Goal: Information Seeking & Learning: Check status

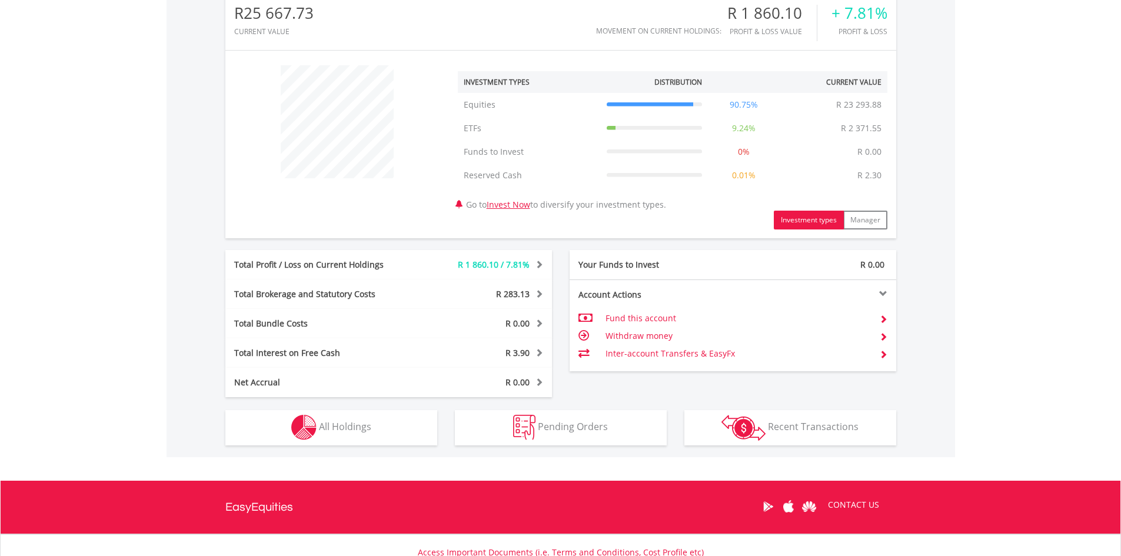
scroll to position [487, 0]
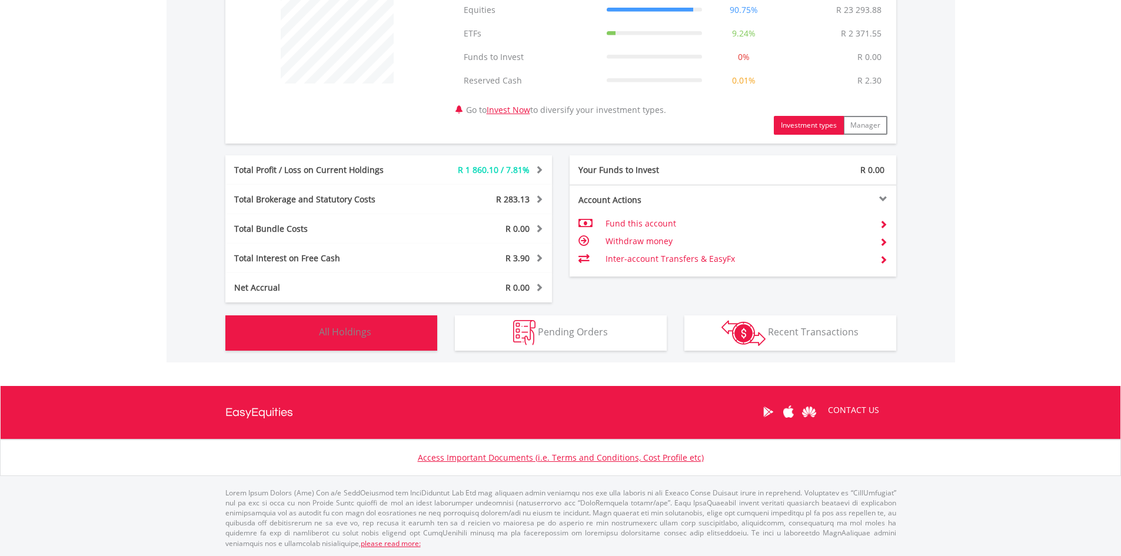
click at [294, 340] on img "button" at bounding box center [303, 332] width 25 height 25
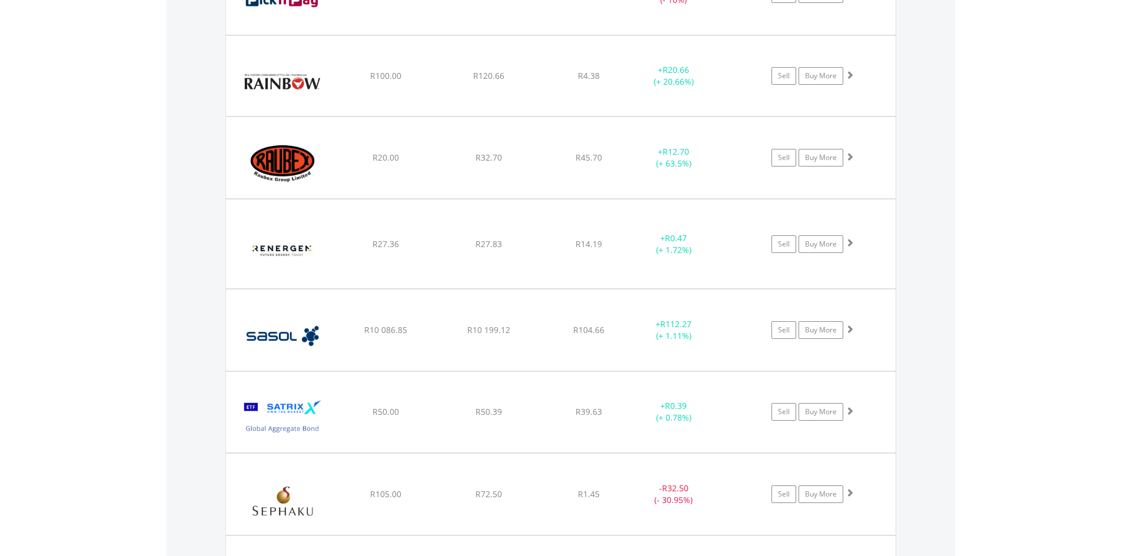
scroll to position [2227, 0]
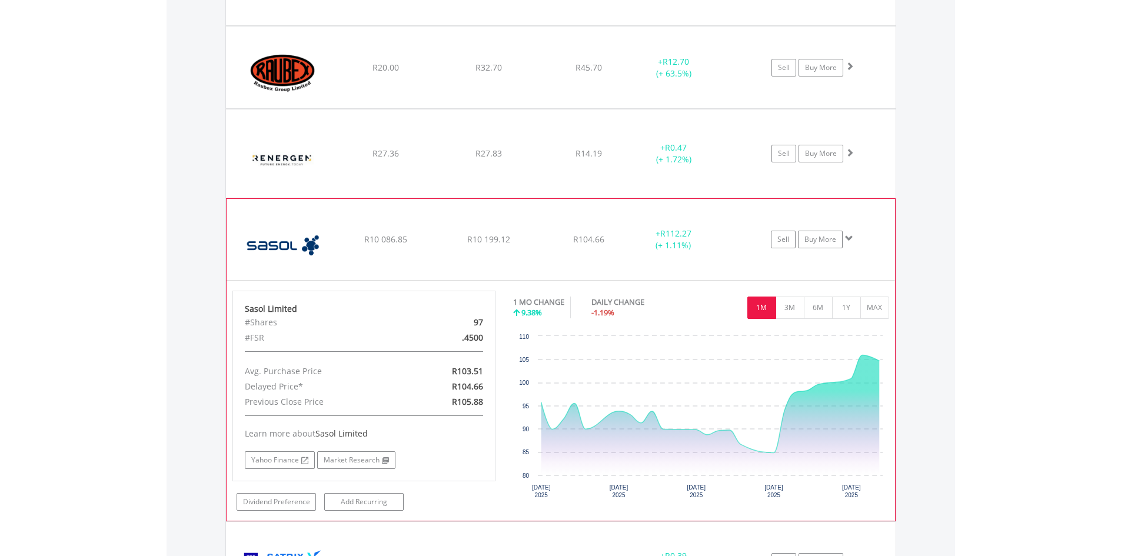
scroll to position [2345, 0]
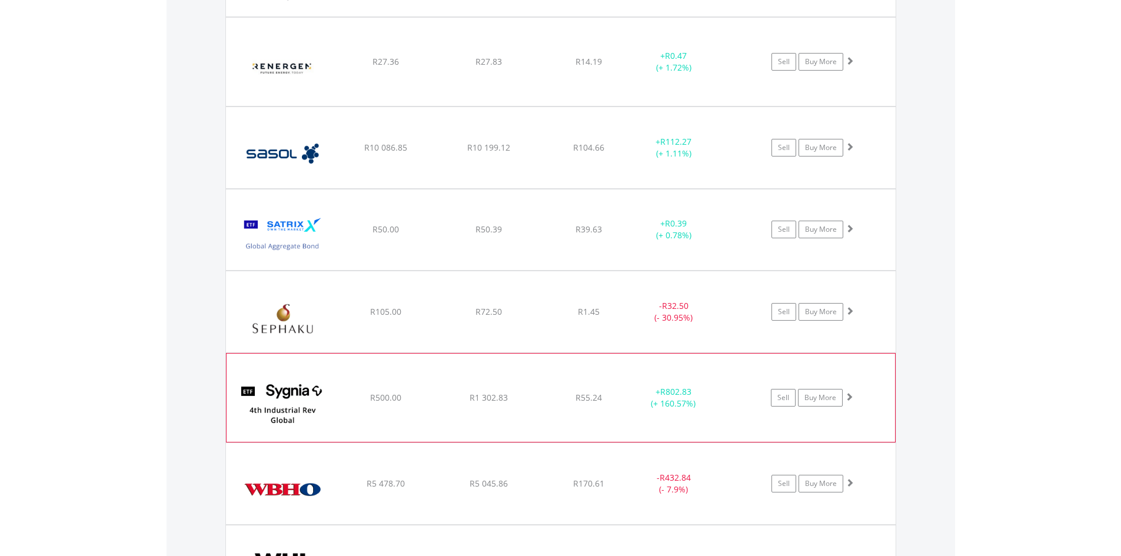
scroll to position [2266, 0]
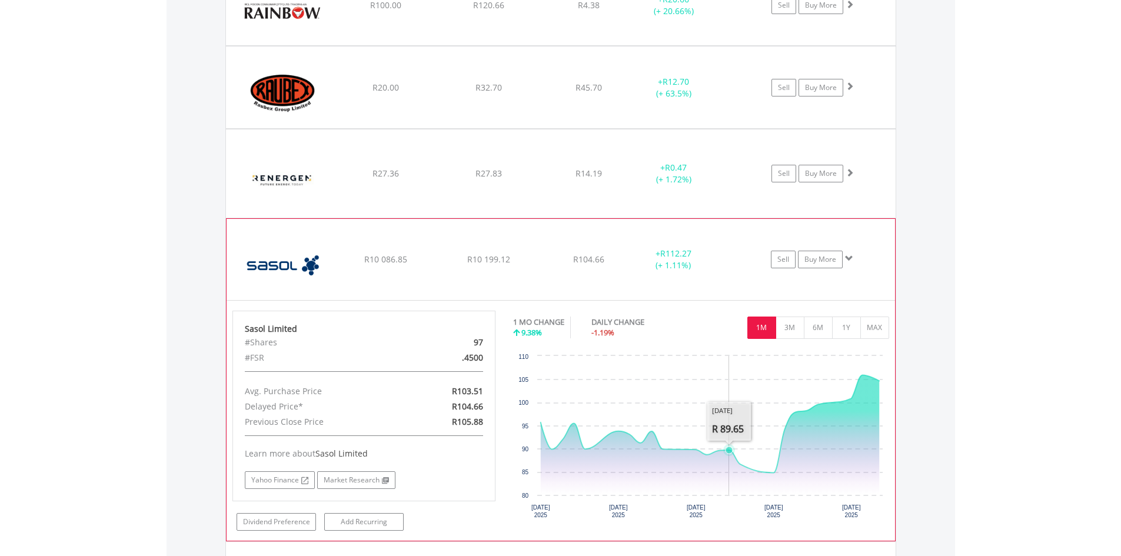
scroll to position [2384, 0]
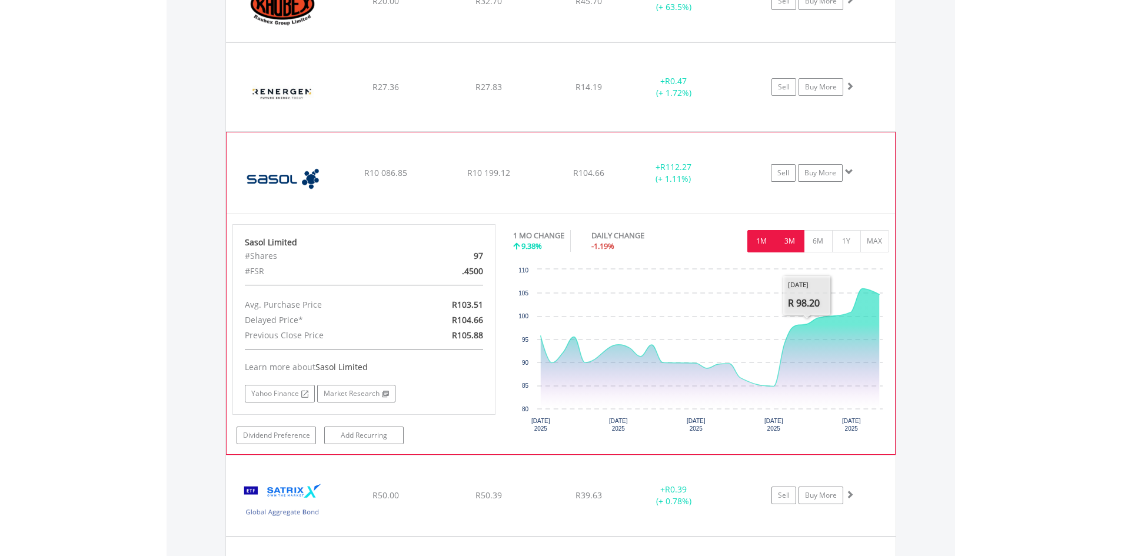
click at [792, 245] on button "3M" at bounding box center [790, 241] width 29 height 22
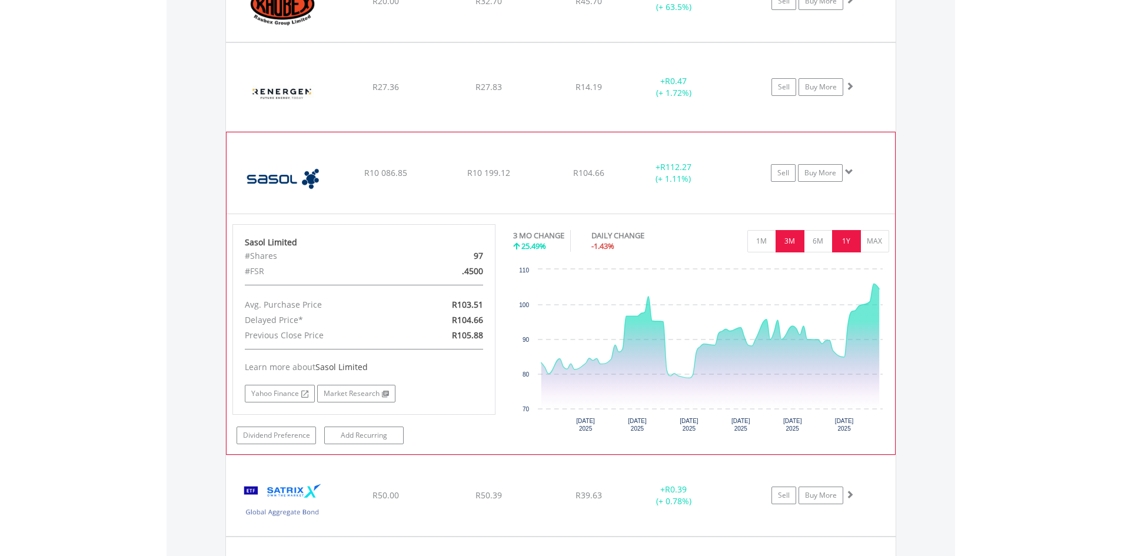
click at [847, 238] on button "1Y" at bounding box center [846, 241] width 29 height 22
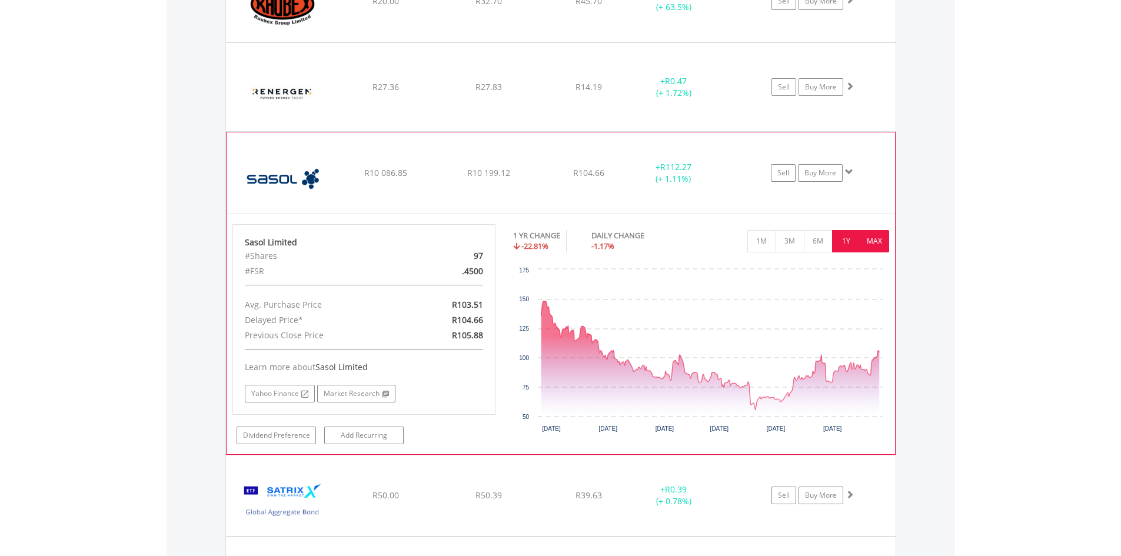
click at [878, 248] on button "MAX" at bounding box center [874, 241] width 29 height 22
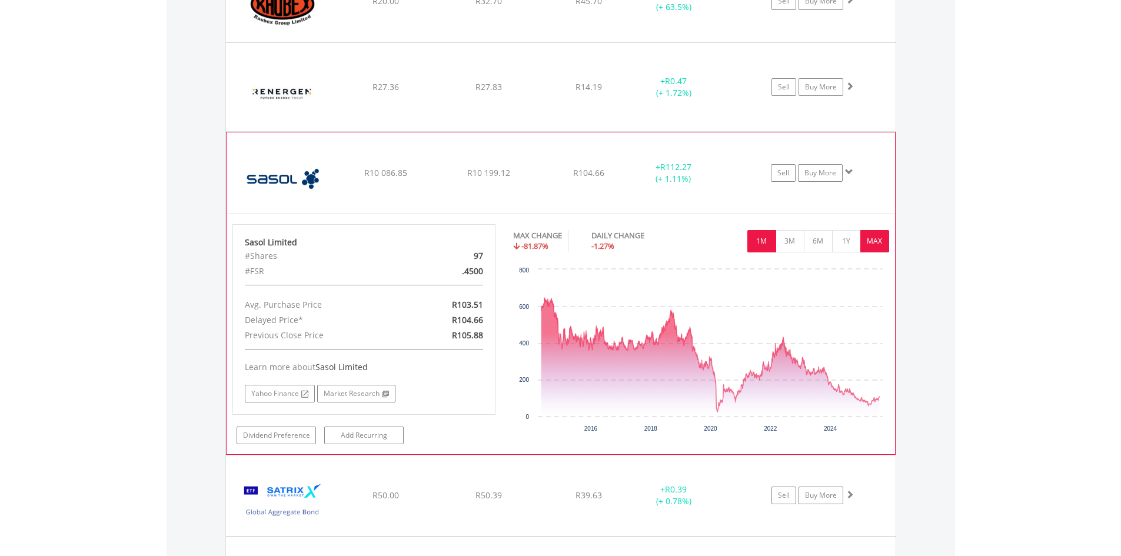
click at [765, 243] on button "1M" at bounding box center [761, 241] width 29 height 22
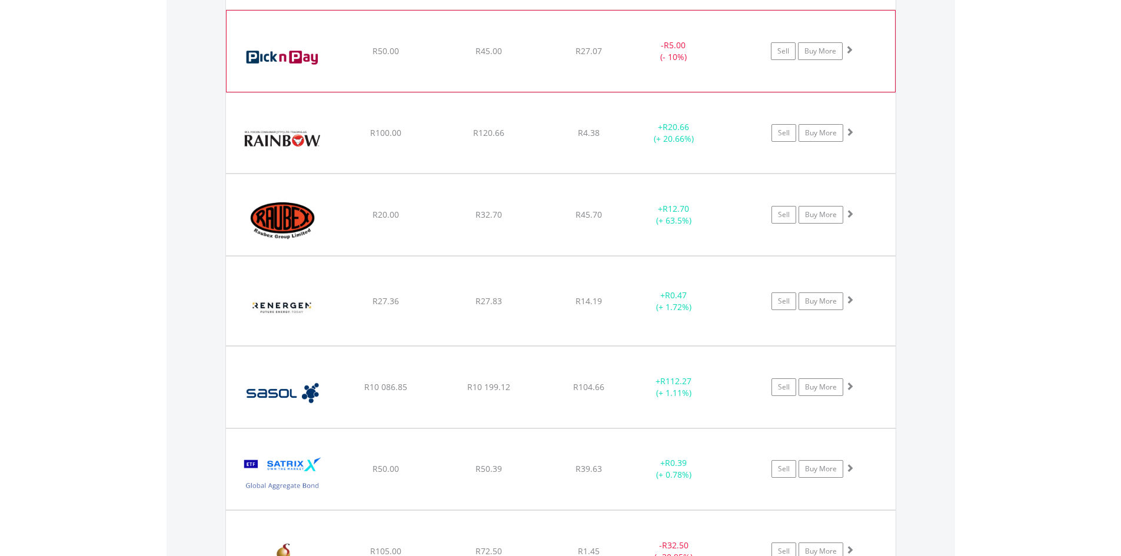
scroll to position [2148, 0]
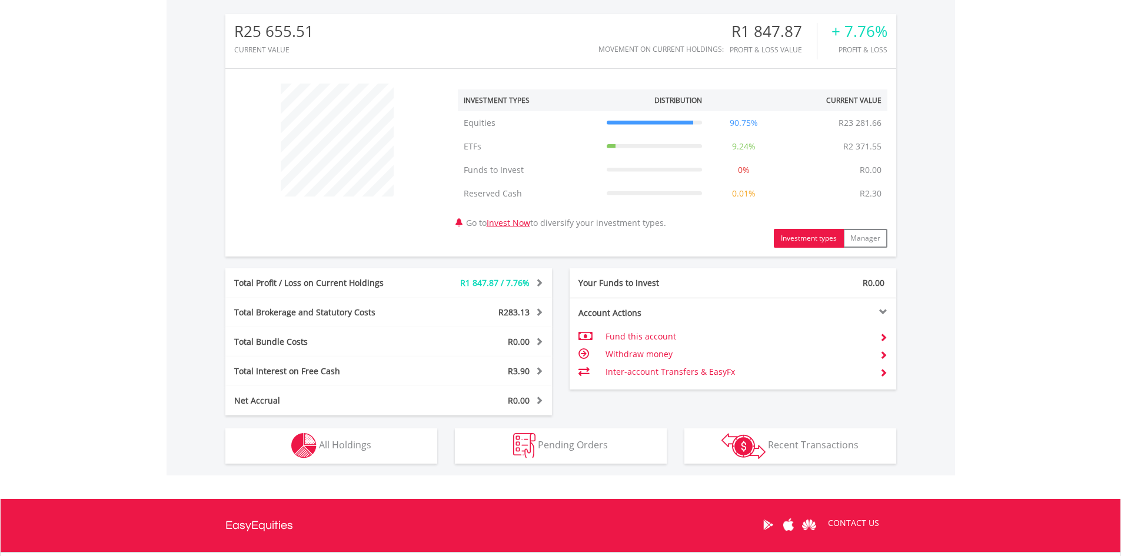
scroll to position [487, 0]
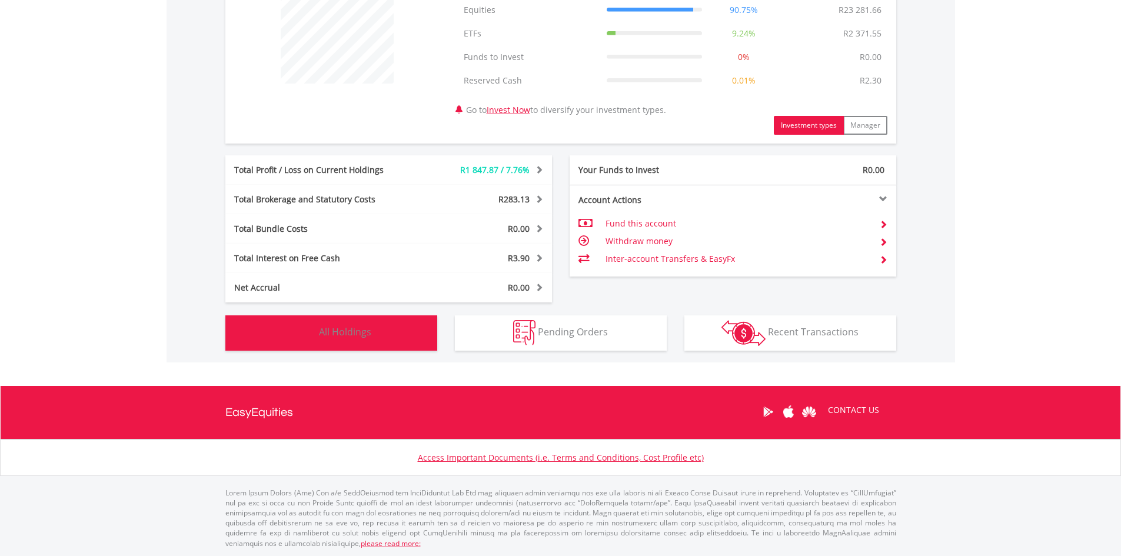
click at [346, 336] on span "All Holdings" at bounding box center [345, 331] width 52 height 13
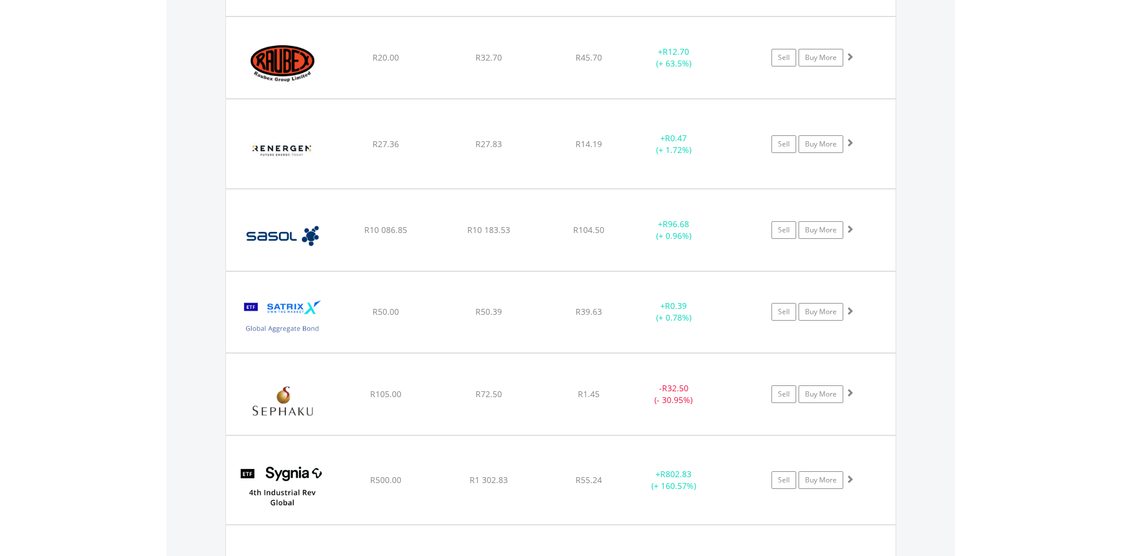
scroll to position [2344, 0]
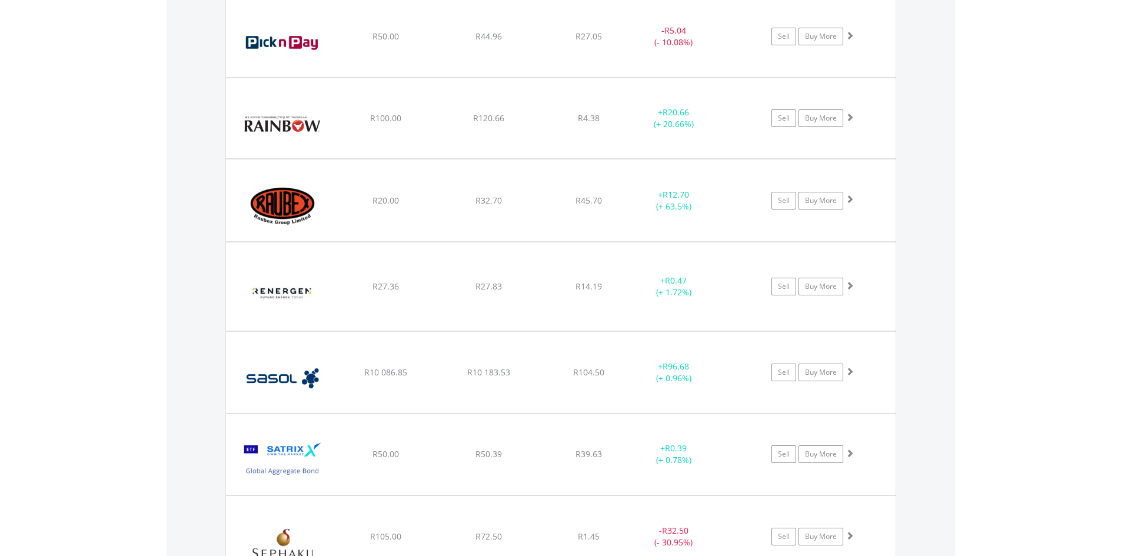
scroll to position [2168, 0]
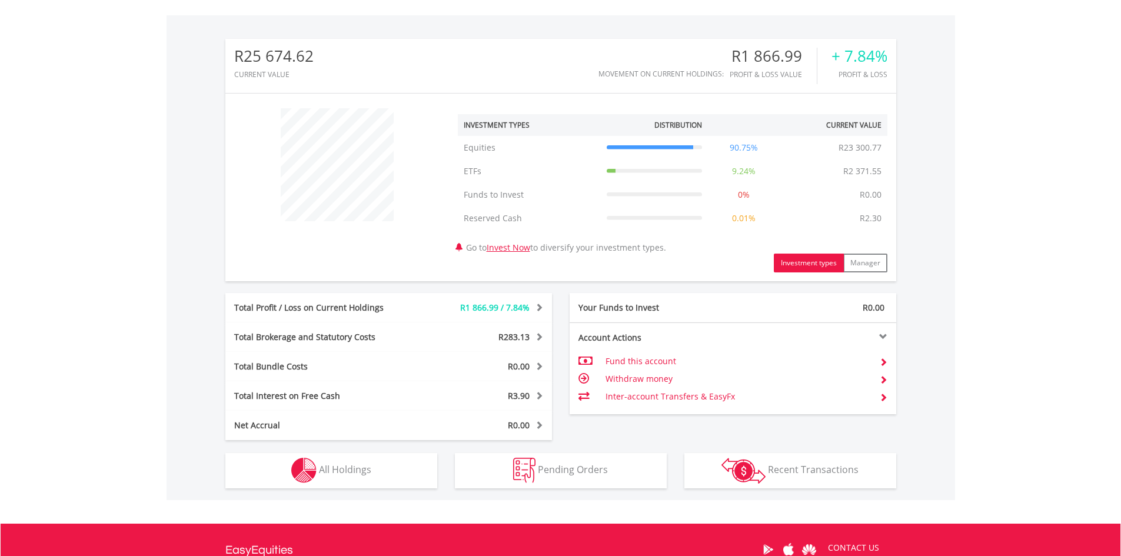
scroll to position [487, 0]
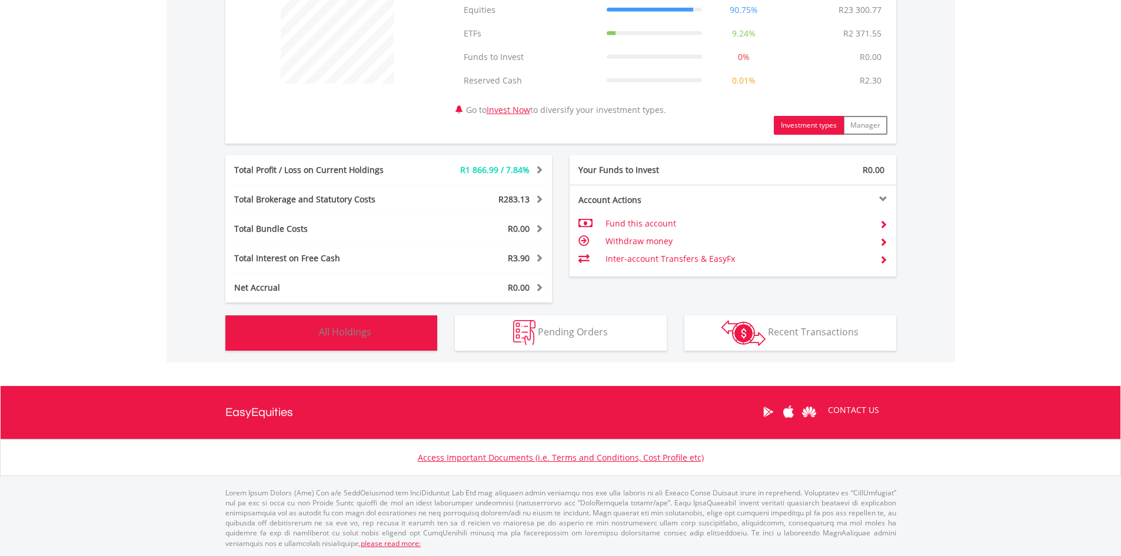
click at [341, 335] on span "All Holdings" at bounding box center [345, 331] width 52 height 13
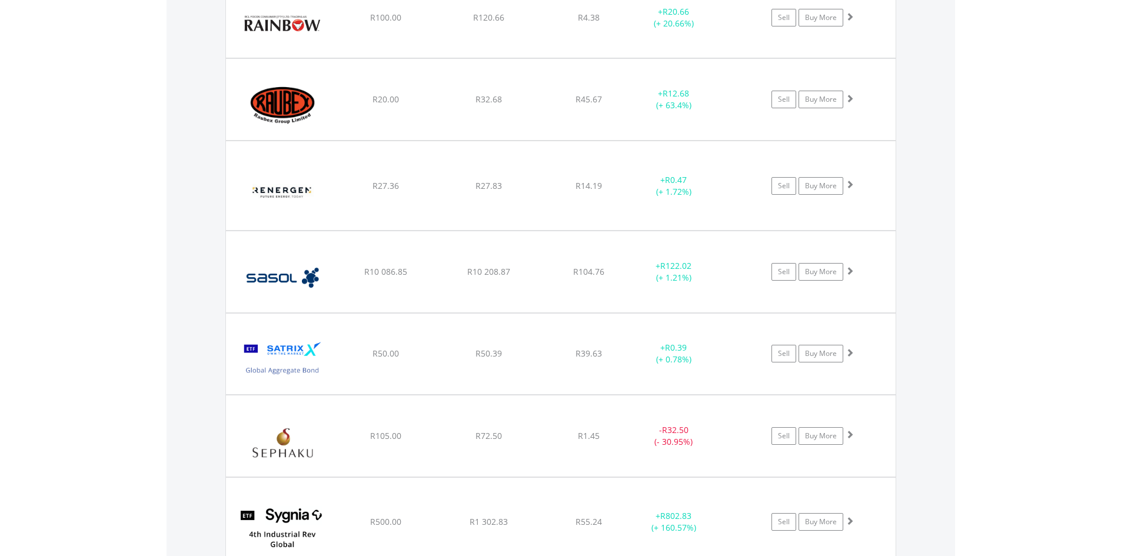
scroll to position [2285, 0]
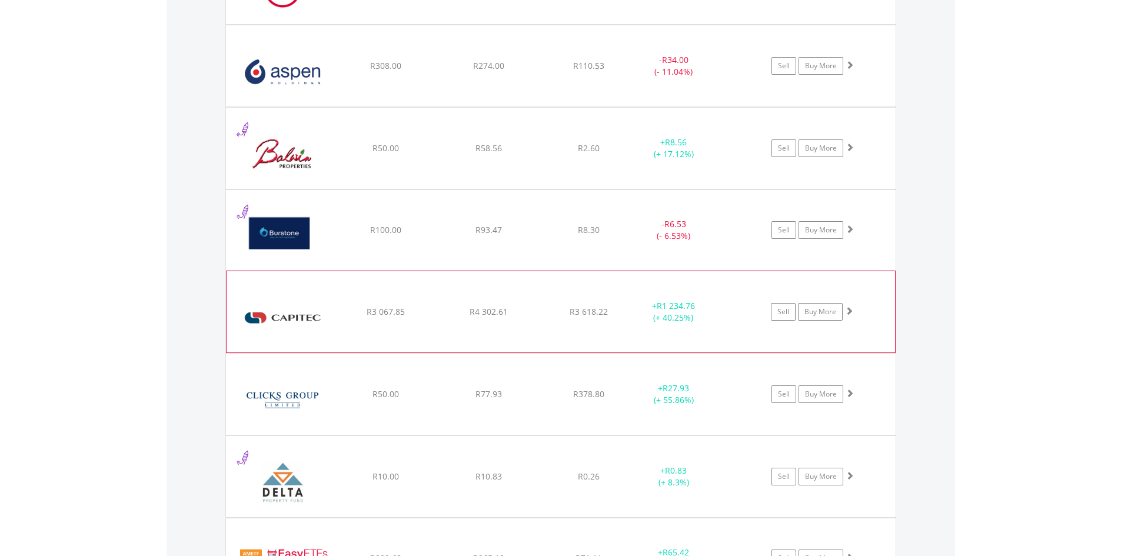
scroll to position [991, 0]
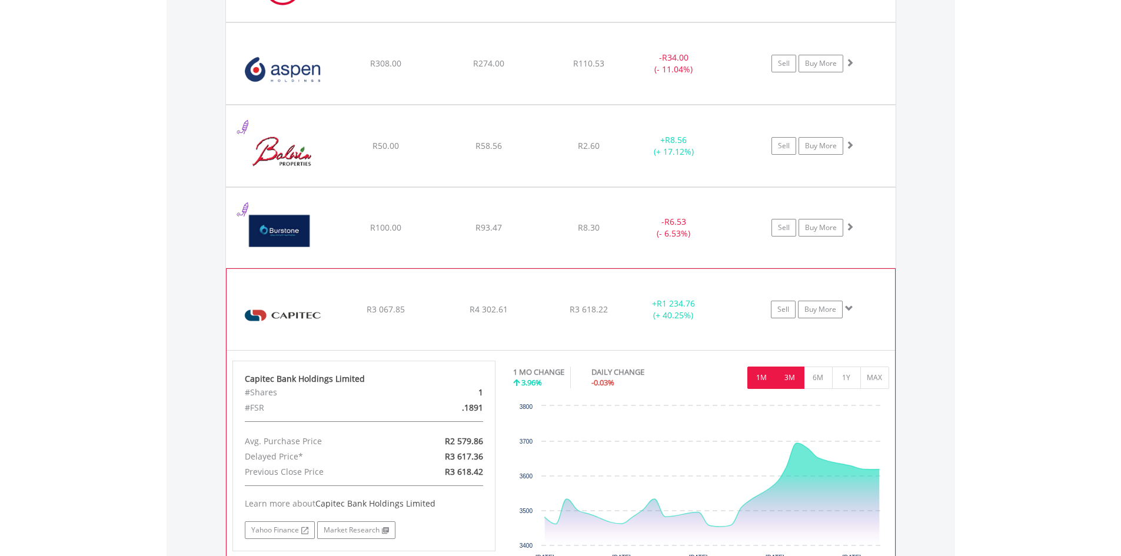
click at [795, 376] on button "3M" at bounding box center [790, 378] width 29 height 22
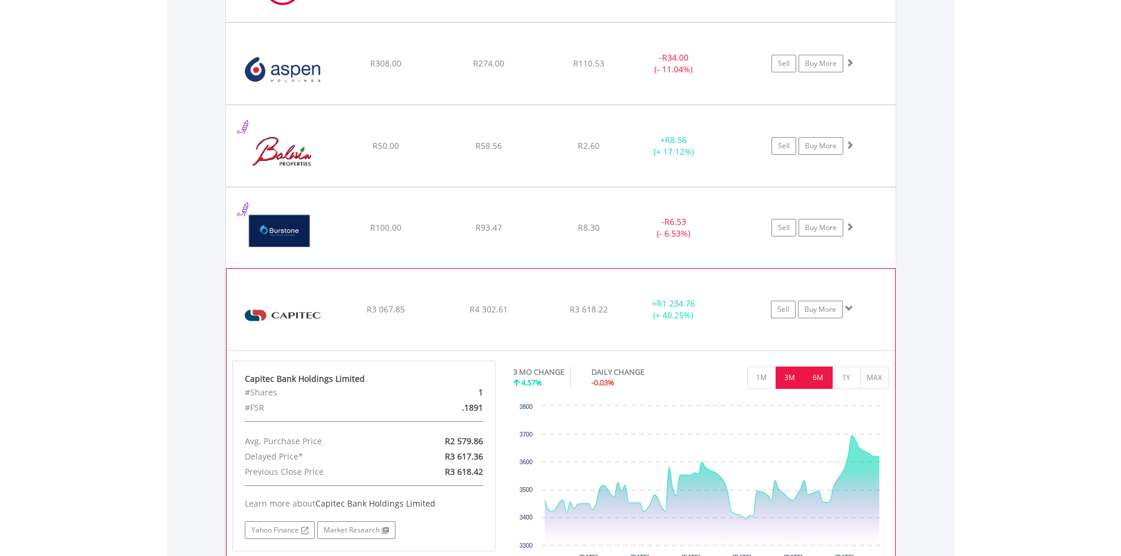
click at [822, 386] on button "6M" at bounding box center [818, 378] width 29 height 22
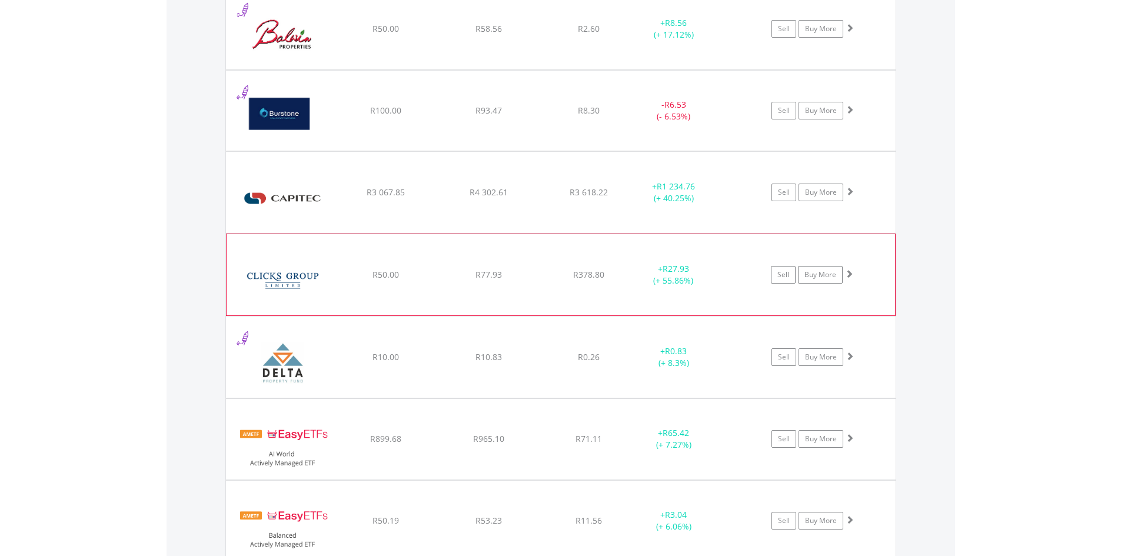
scroll to position [1108, 0]
